Goal: Transaction & Acquisition: Download file/media

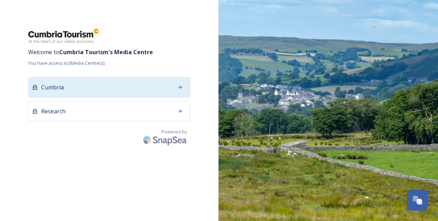
click at [181, 89] on icon at bounding box center [180, 88] width 6 height 6
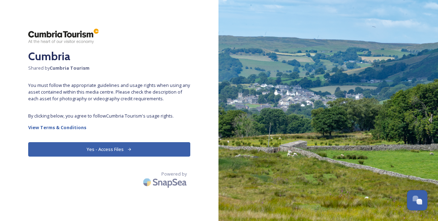
click at [110, 153] on button "Yes - Access Files" at bounding box center [109, 149] width 162 height 14
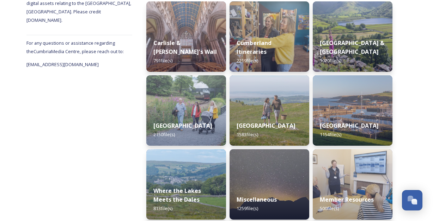
scroll to position [163, 0]
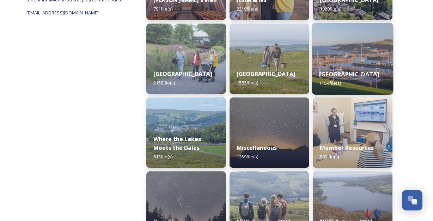
click at [360, 51] on img at bounding box center [352, 59] width 81 height 72
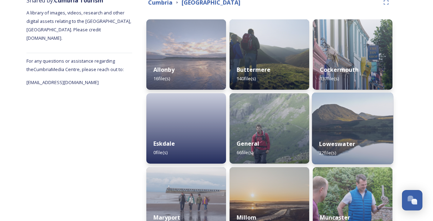
scroll to position [93, 0]
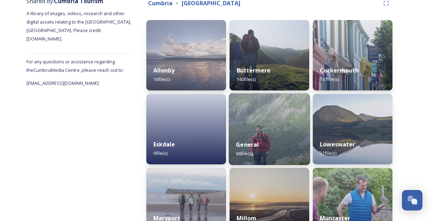
click at [286, 118] on img at bounding box center [269, 129] width 81 height 72
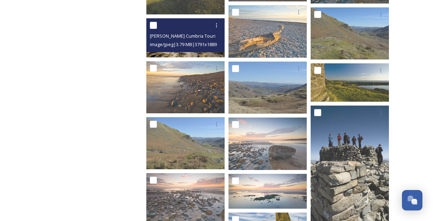
scroll to position [1032, 0]
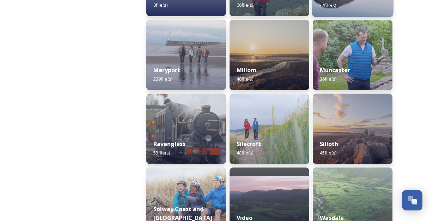
scroll to position [284, 0]
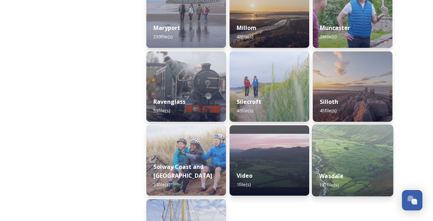
click at [375, 155] on img at bounding box center [352, 161] width 81 height 72
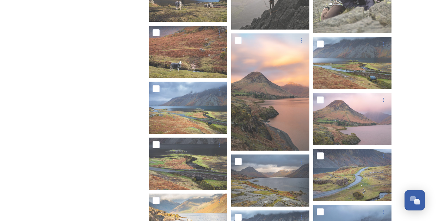
scroll to position [565, 0]
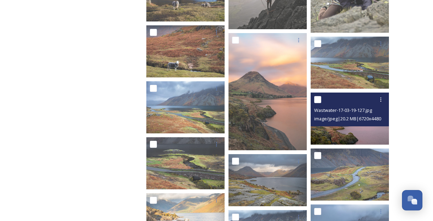
click at [361, 120] on span "image/jpeg | 20.2 MB | 6720 x 4480" at bounding box center [347, 119] width 67 height 6
click at [363, 138] on img at bounding box center [350, 119] width 78 height 52
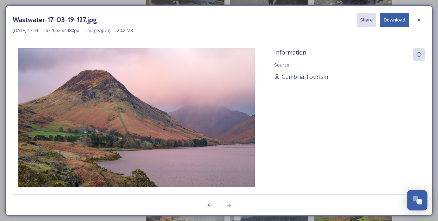
click at [386, 18] on button "Download" at bounding box center [394, 20] width 29 height 14
click at [193, 40] on div "Wastwater-17-03-19-127.jpg Share Download [DATE] 17:51 6720 px x 4480 px image/…" at bounding box center [219, 27] width 413 height 29
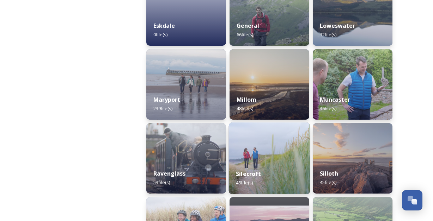
scroll to position [290, 0]
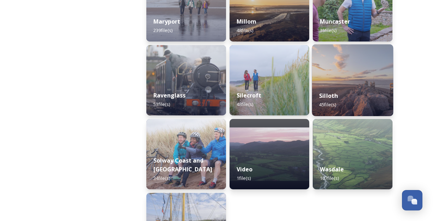
click at [351, 81] on img at bounding box center [352, 80] width 81 height 72
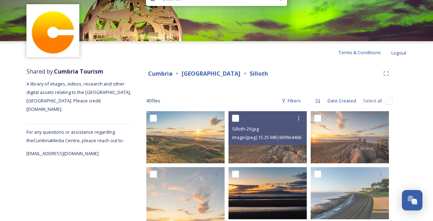
scroll to position [64, 0]
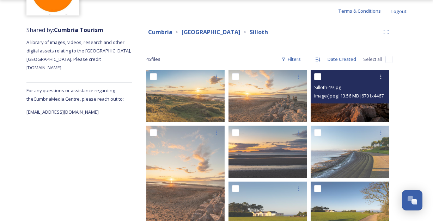
click at [350, 111] on img at bounding box center [350, 96] width 78 height 52
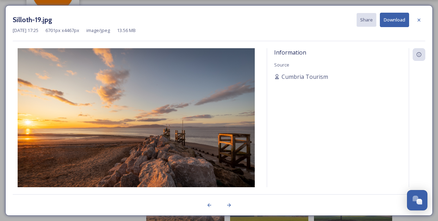
click at [390, 22] on button "Download" at bounding box center [394, 20] width 29 height 14
click at [211, 26] on div "Silloth-19.jpg Share Download" at bounding box center [219, 20] width 413 height 14
click at [419, 19] on icon at bounding box center [419, 19] width 3 height 3
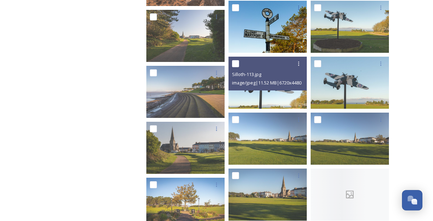
scroll to position [307, 0]
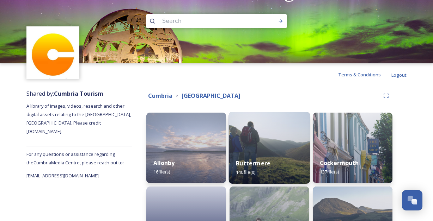
scroll to position [58, 0]
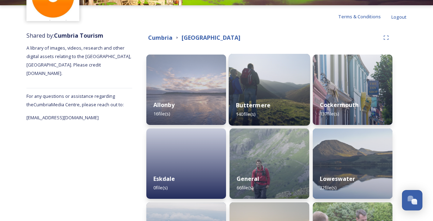
click at [282, 97] on div "Buttermere 140 file(s)" at bounding box center [269, 110] width 81 height 32
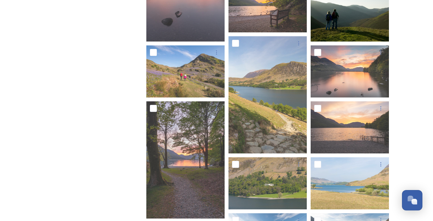
scroll to position [253, 0]
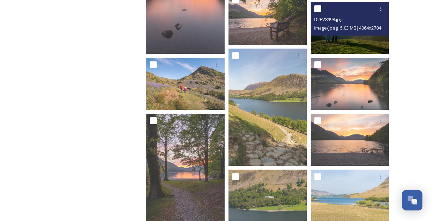
click at [339, 37] on img at bounding box center [350, 28] width 78 height 52
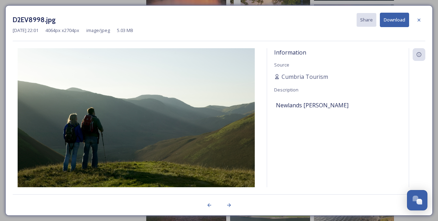
click at [393, 21] on button "Download" at bounding box center [394, 20] width 29 height 14
click at [237, 22] on div "D2EV8998.jpg Share Download" at bounding box center [219, 20] width 413 height 14
click at [419, 18] on icon at bounding box center [420, 20] width 6 height 6
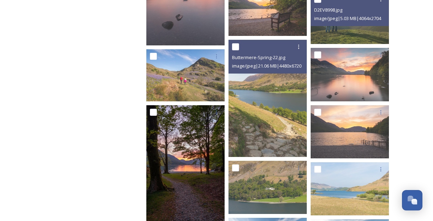
scroll to position [396, 0]
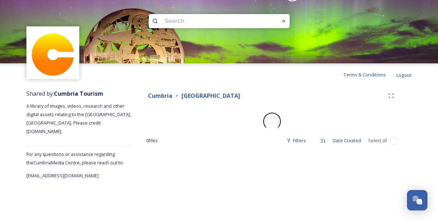
click at [207, 39] on img at bounding box center [219, 31] width 438 height 63
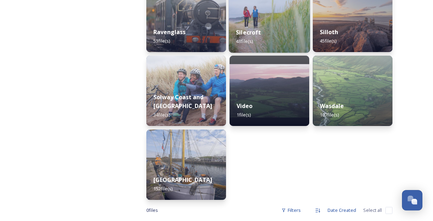
scroll to position [365, 0]
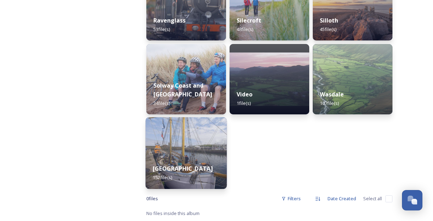
click at [207, 149] on img at bounding box center [186, 153] width 81 height 72
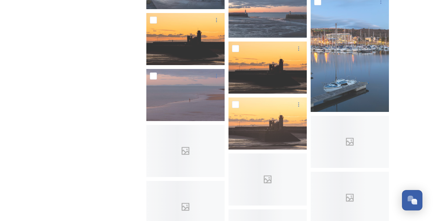
scroll to position [1925, 0]
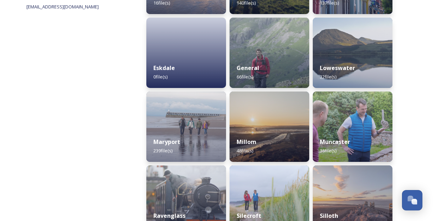
scroll to position [96, 0]
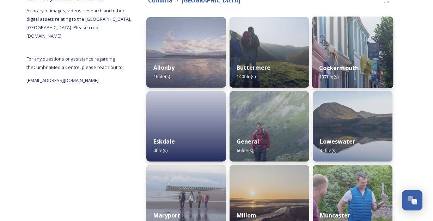
click at [342, 44] on img at bounding box center [352, 53] width 81 height 72
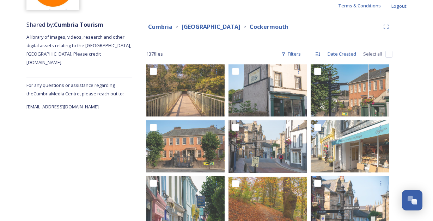
scroll to position [148, 0]
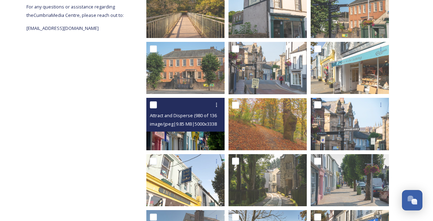
click at [198, 135] on img at bounding box center [185, 124] width 78 height 52
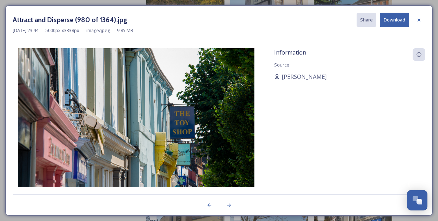
click at [394, 16] on button "Download" at bounding box center [394, 20] width 29 height 14
click at [255, 35] on div "Attract and Disperse (980 of 1364).jpg Share Download [DATE] 23:44 5000 px x 33…" at bounding box center [219, 27] width 413 height 29
click at [419, 21] on icon at bounding box center [420, 20] width 6 height 6
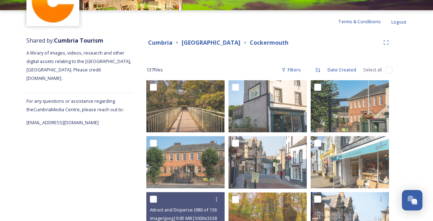
scroll to position [0, 0]
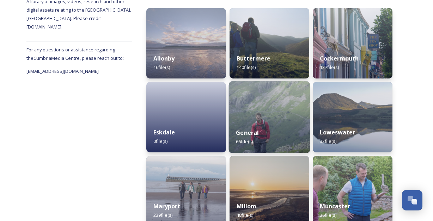
scroll to position [105, 0]
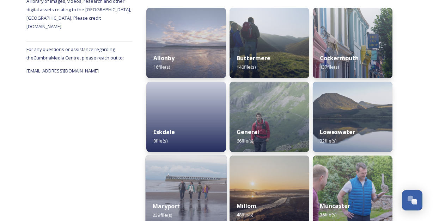
click at [177, 182] on img at bounding box center [186, 191] width 81 height 72
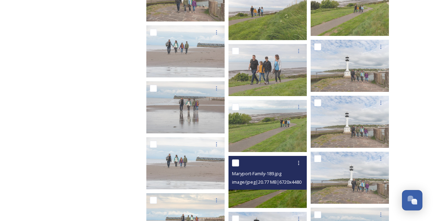
scroll to position [4781, 0]
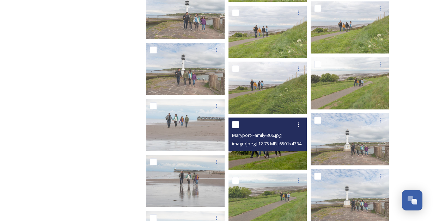
click at [268, 157] on img at bounding box center [268, 144] width 78 height 52
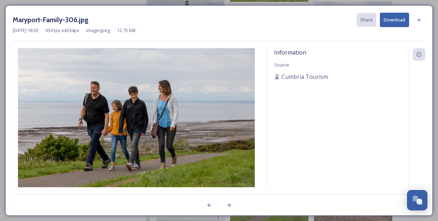
click at [395, 23] on button "Download" at bounding box center [394, 20] width 29 height 14
click at [202, 16] on div "Maryport-Family-306.jpg Share Download" at bounding box center [219, 20] width 413 height 14
click at [418, 18] on icon at bounding box center [420, 20] width 6 height 6
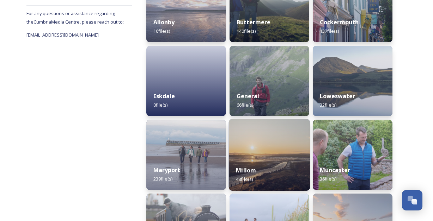
scroll to position [93, 0]
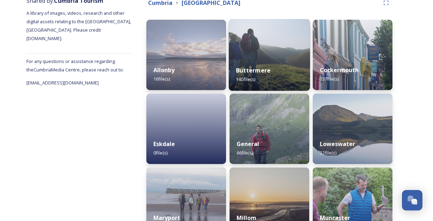
click at [279, 59] on div "Buttermere 140 file(s)" at bounding box center [269, 75] width 81 height 32
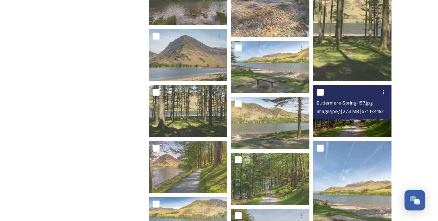
scroll to position [1372, 0]
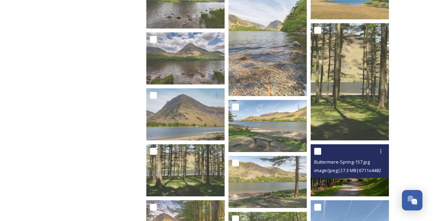
click at [348, 185] on img at bounding box center [350, 171] width 78 height 52
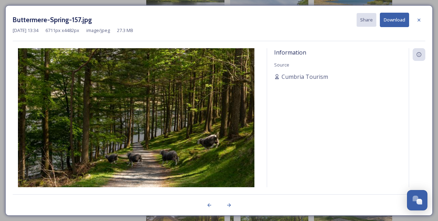
click at [396, 17] on button "Download" at bounding box center [394, 20] width 29 height 14
click at [253, 23] on div "Buttermere-Spring-157.jpg Share Download" at bounding box center [219, 20] width 413 height 14
